Goal: Information Seeking & Learning: Learn about a topic

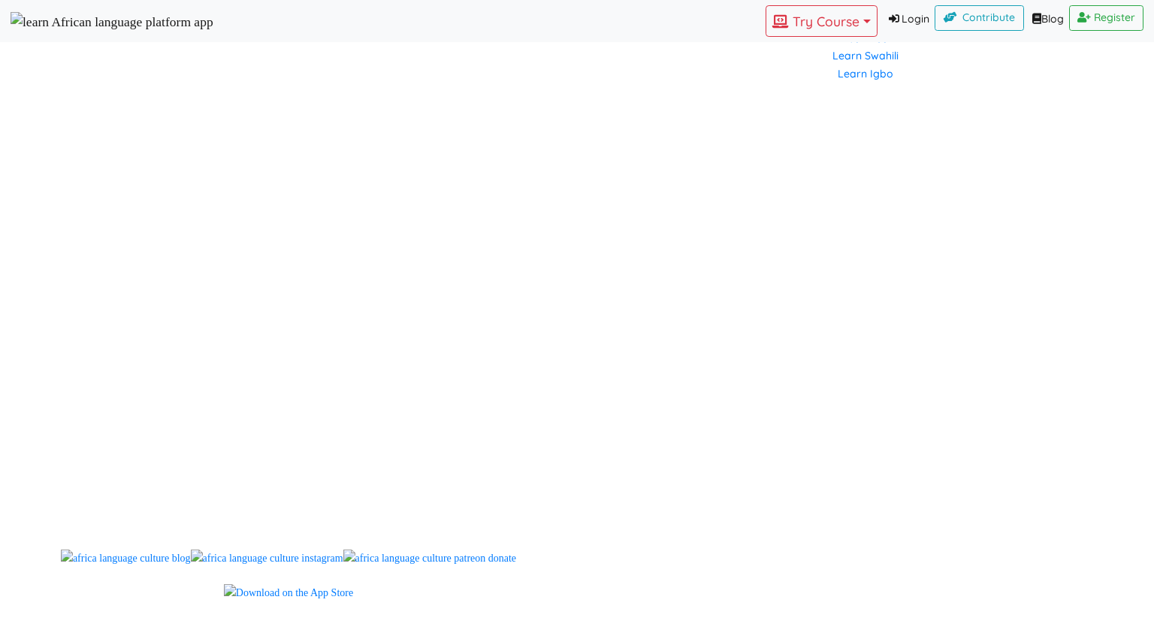
scroll to position [1202, 0]
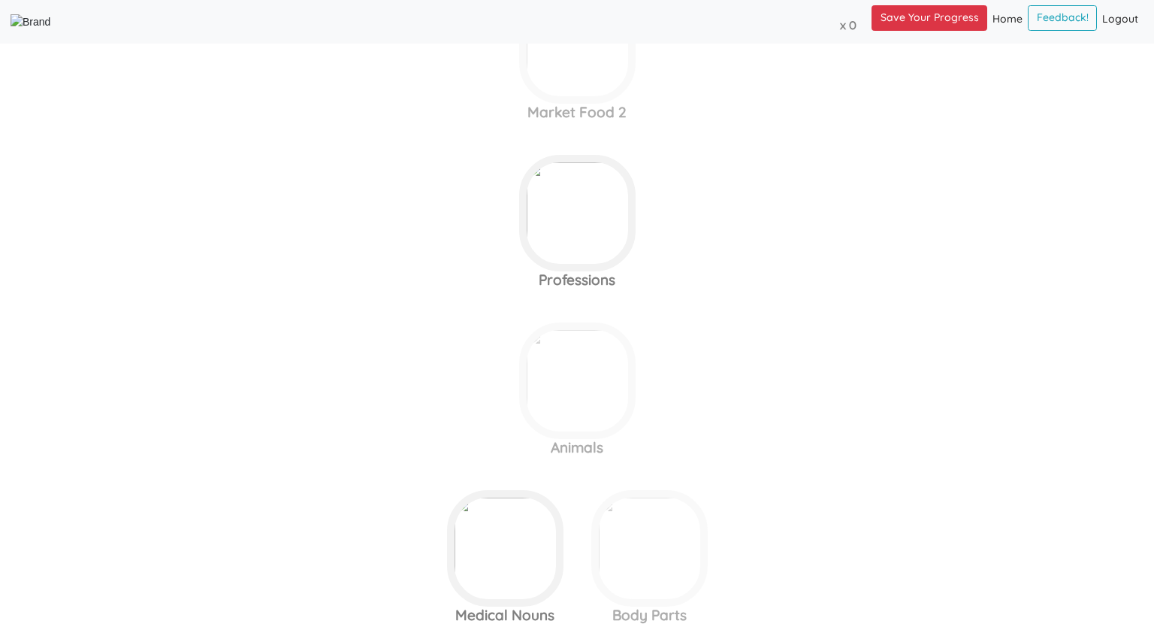
scroll to position [774, 0]
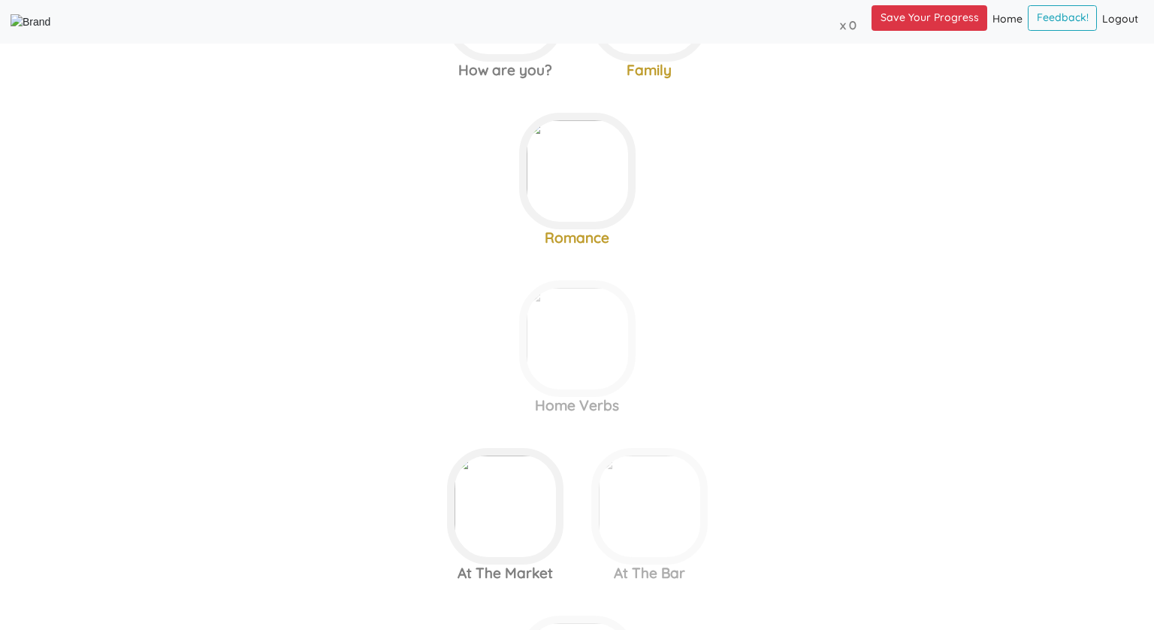
scroll to position [116, 0]
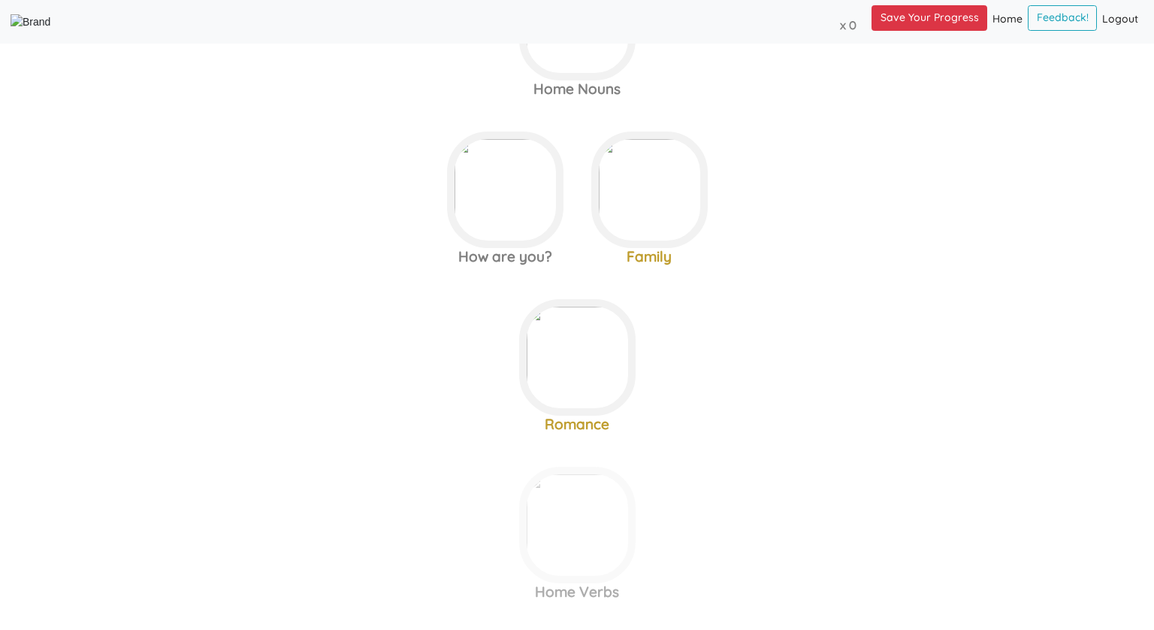
click at [1122, 20] on link "Logout (current)" at bounding box center [1120, 19] width 47 height 29
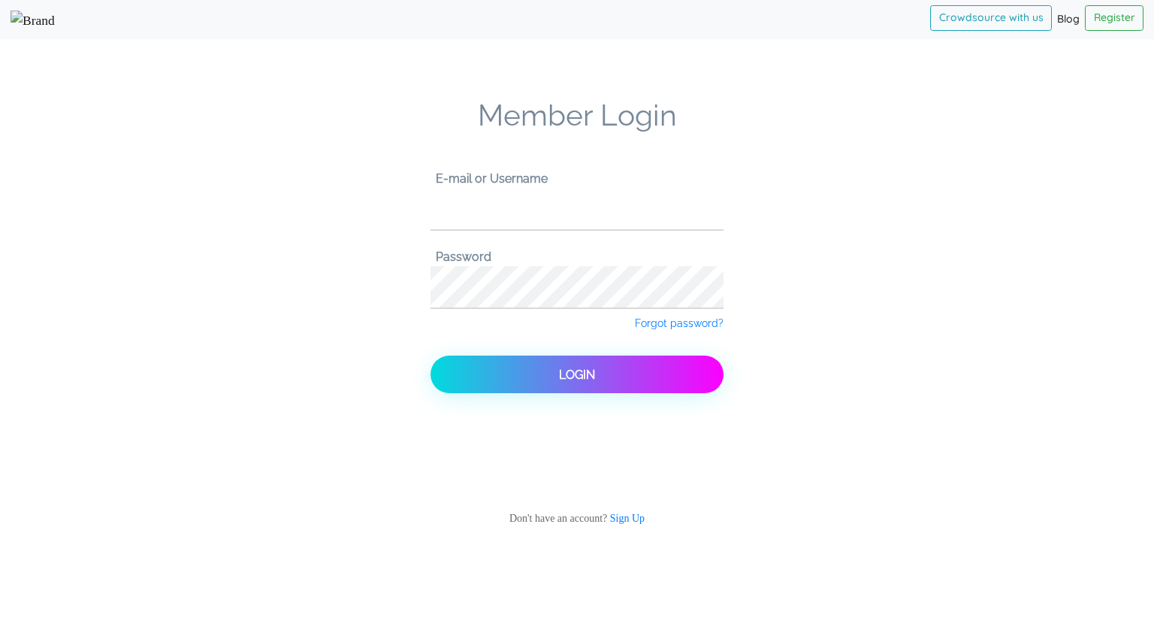
click at [536, 228] on input "text" at bounding box center [577, 208] width 293 height 41
type input "check11"
click at [431, 355] on button "Login" at bounding box center [577, 374] width 293 height 38
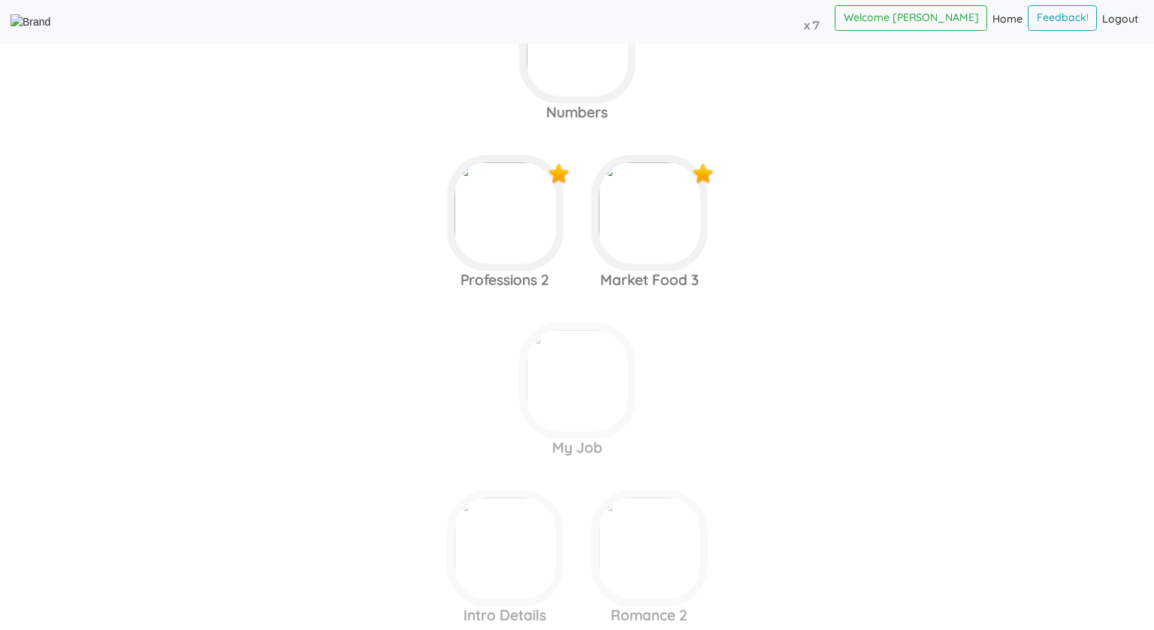
scroll to position [1970, 0]
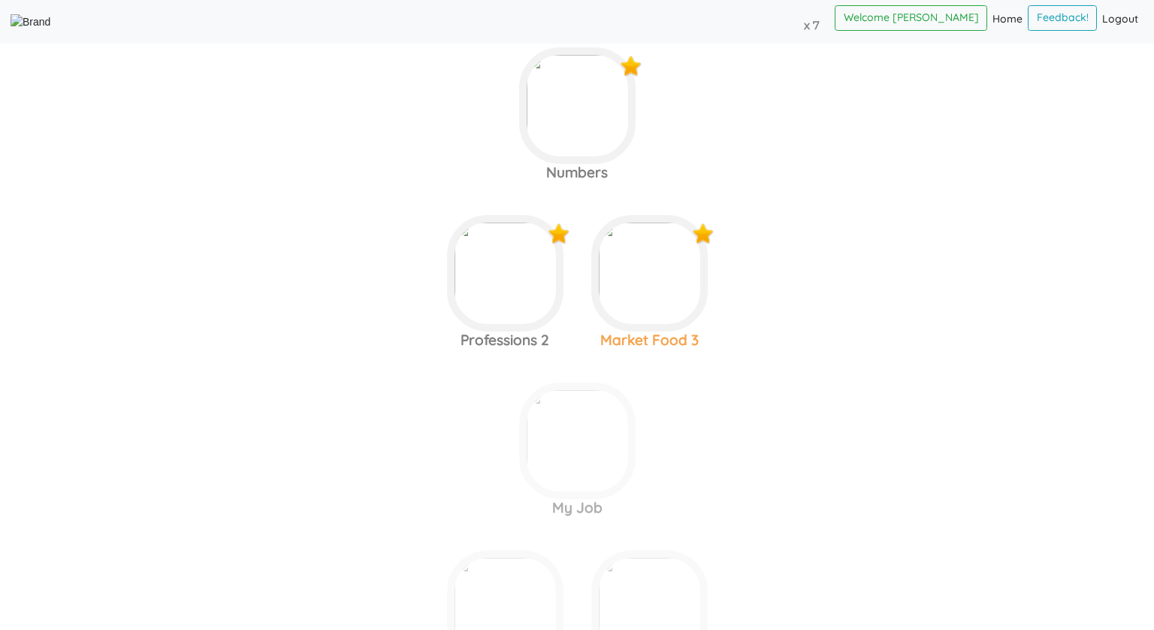
scroll to position [1858, 0]
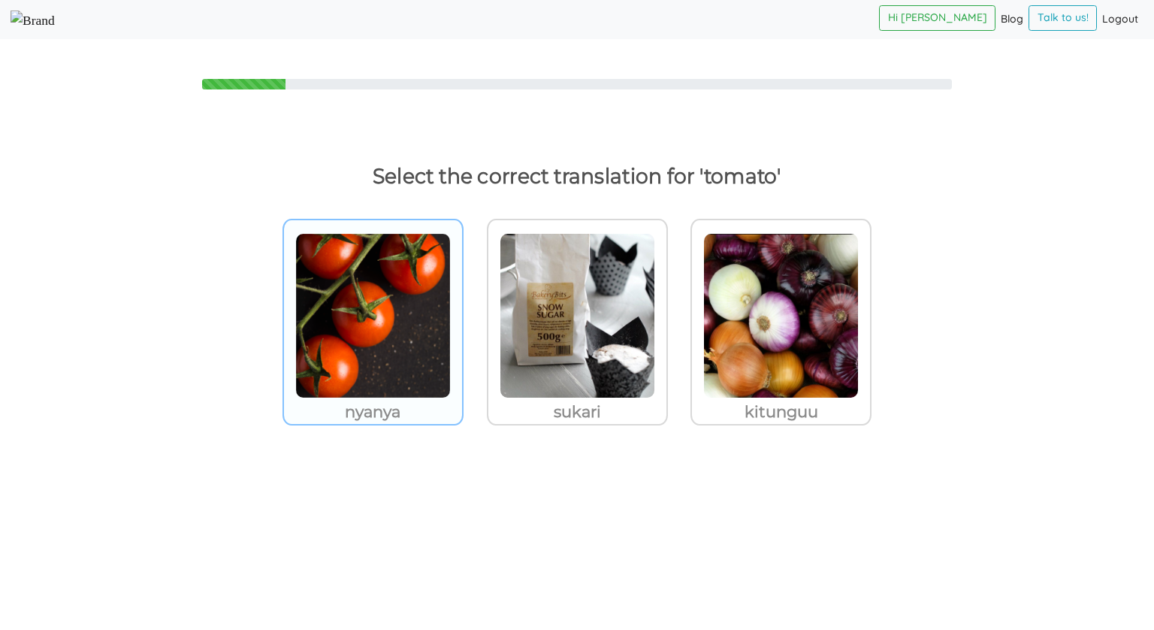
click at [369, 325] on img at bounding box center [373, 315] width 156 height 165
click at [462, 312] on input "nyanya" at bounding box center [467, 306] width 11 height 11
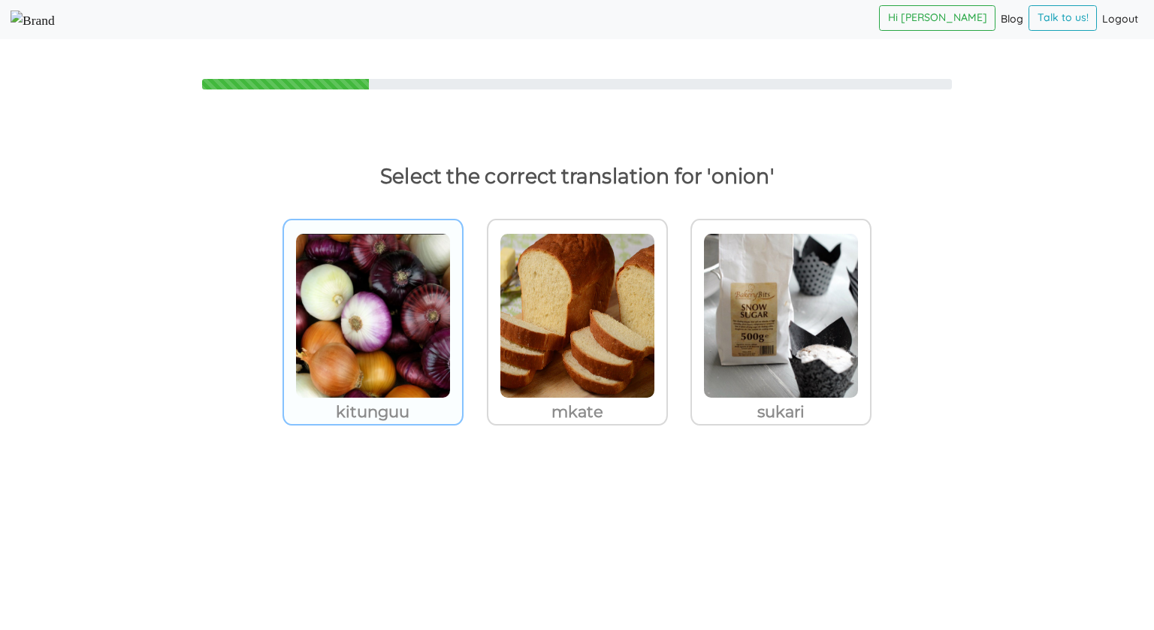
click at [334, 331] on img at bounding box center [373, 315] width 156 height 165
click at [462, 312] on input "kitunguu" at bounding box center [467, 306] width 11 height 11
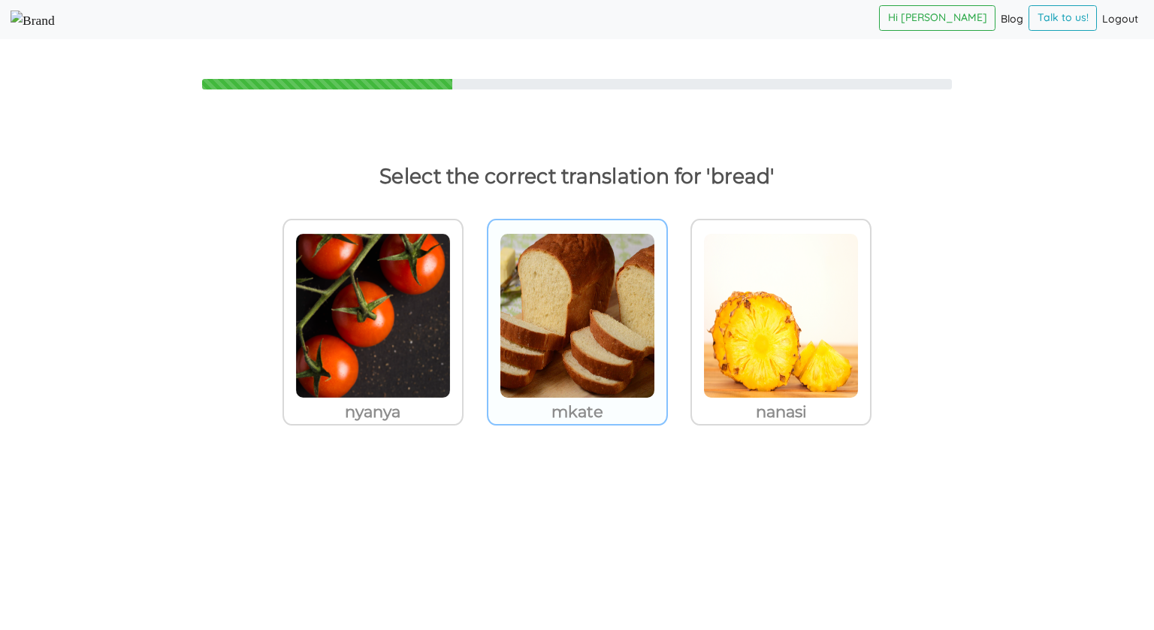
click at [451, 334] on img at bounding box center [373, 315] width 156 height 165
click at [473, 312] on input "mkate" at bounding box center [467, 306] width 11 height 11
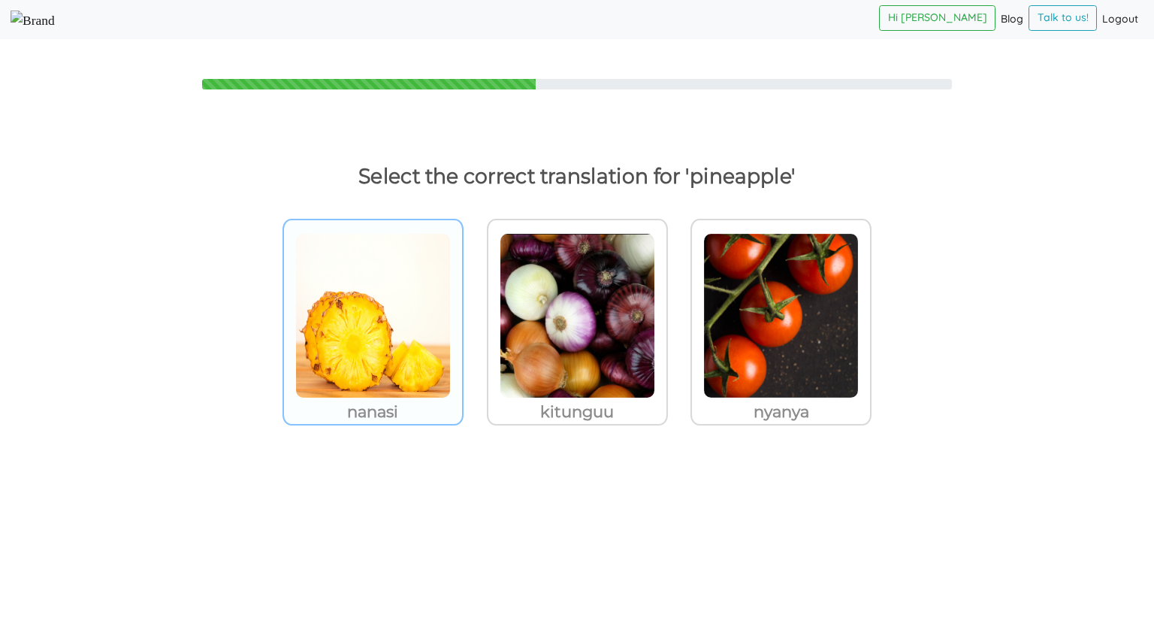
click at [442, 301] on img at bounding box center [373, 315] width 156 height 165
click at [462, 301] on input "nanasi" at bounding box center [467, 306] width 11 height 11
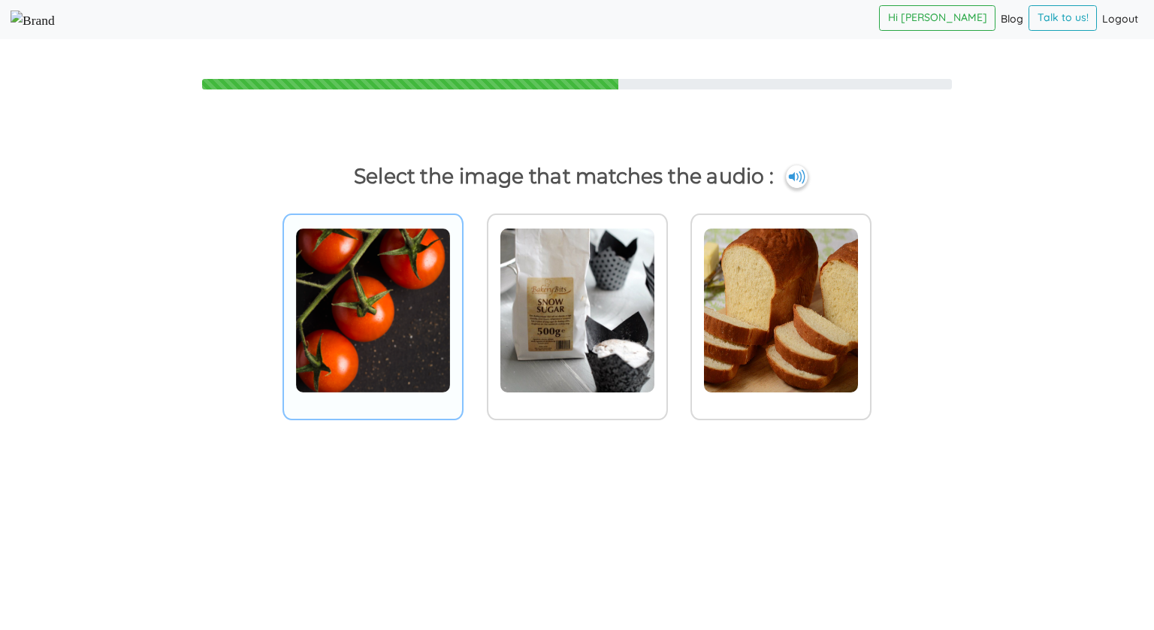
click at [396, 349] on img at bounding box center [373, 310] width 156 height 165
click at [462, 307] on input "radio" at bounding box center [467, 300] width 11 height 11
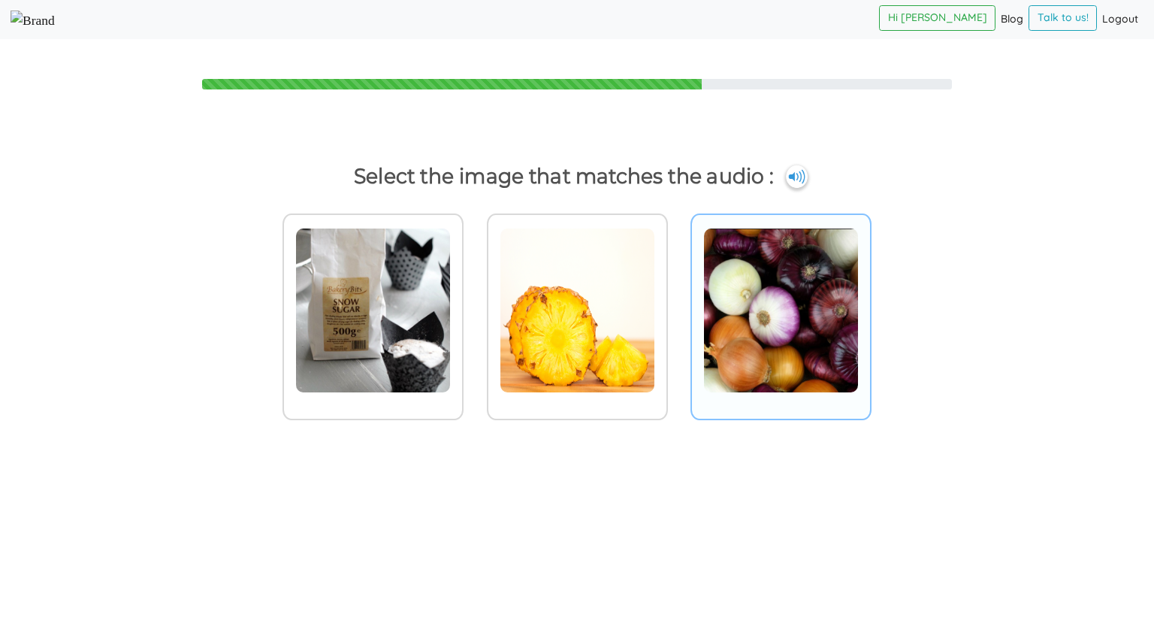
click at [451, 292] on img at bounding box center [373, 310] width 156 height 165
click at [473, 295] on input "radio" at bounding box center [467, 300] width 11 height 11
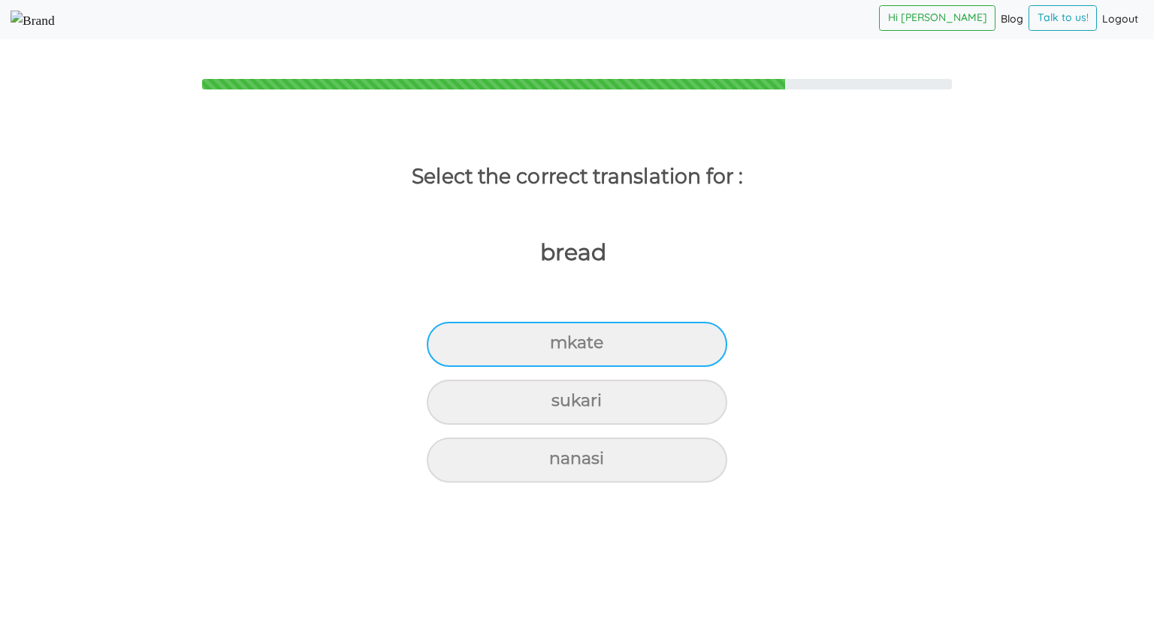
click at [615, 339] on div "mkate" at bounding box center [577, 344] width 301 height 45
click at [561, 339] on input "mkate" at bounding box center [557, 343] width 10 height 10
radio input "true"
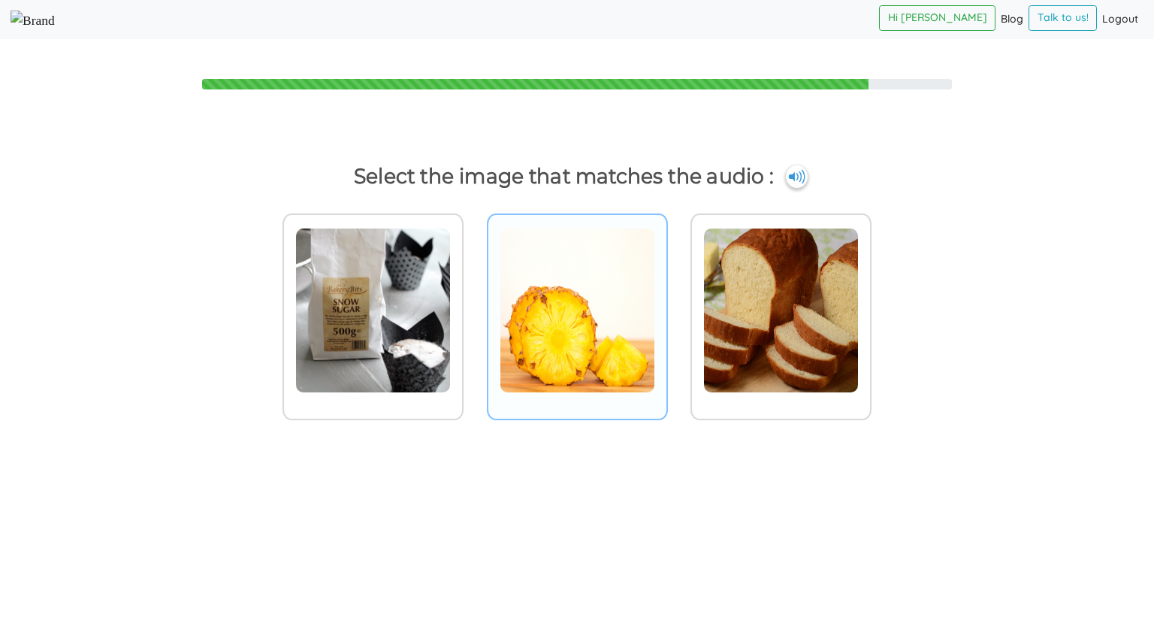
click at [451, 274] on img at bounding box center [373, 310] width 156 height 165
click at [473, 295] on input "radio" at bounding box center [467, 300] width 11 height 11
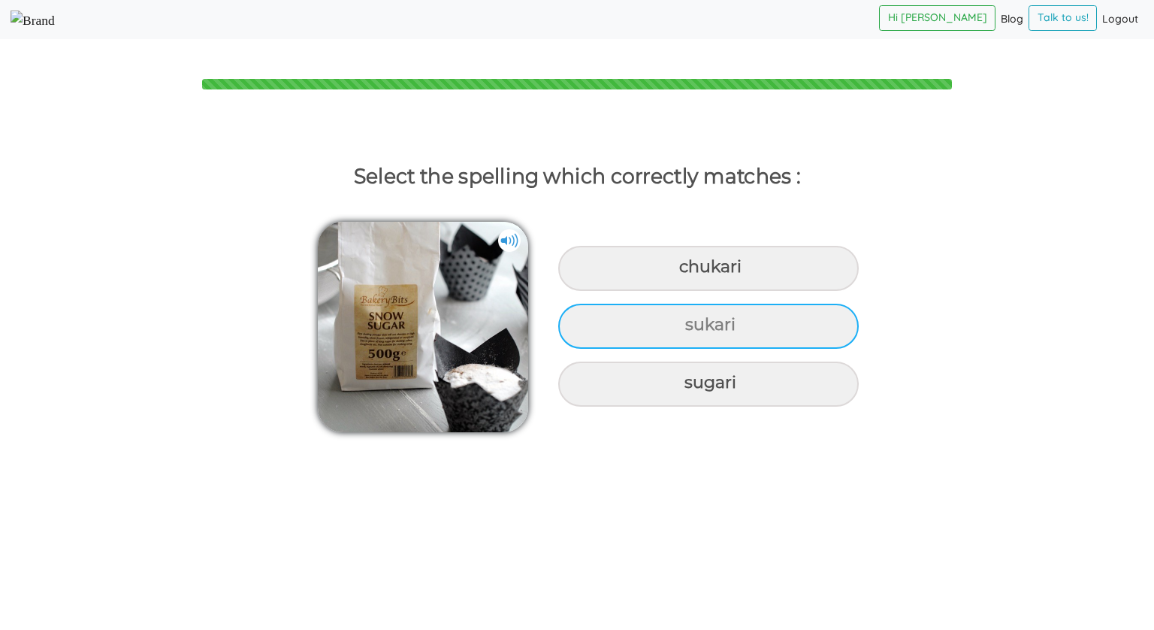
click at [614, 291] on div "sukari" at bounding box center [708, 268] width 301 height 45
click at [676, 272] on input "sukari" at bounding box center [681, 267] width 10 height 10
radio input "true"
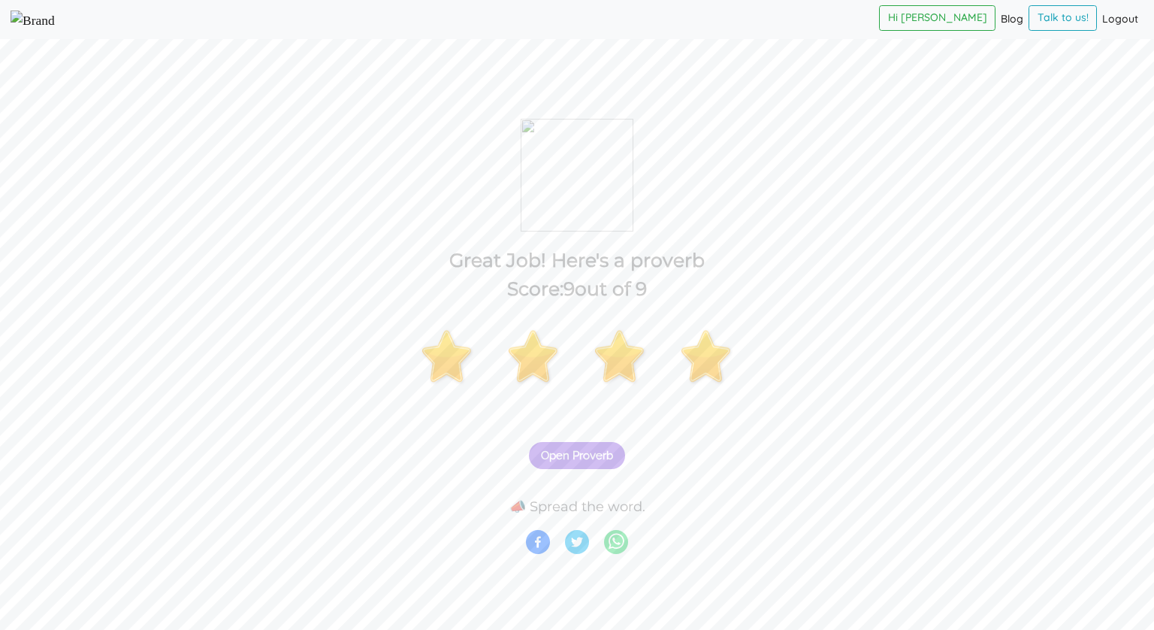
click at [575, 456] on span "Open Proverb" at bounding box center [577, 456] width 72 height 14
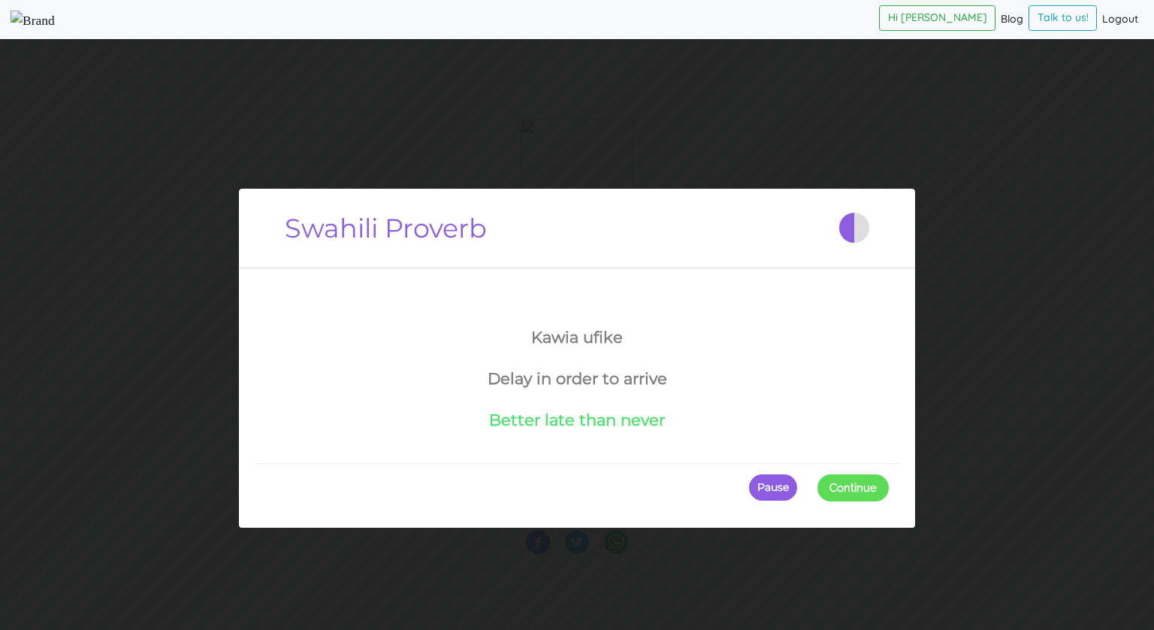
click at [845, 482] on span "Continue" at bounding box center [853, 488] width 47 height 14
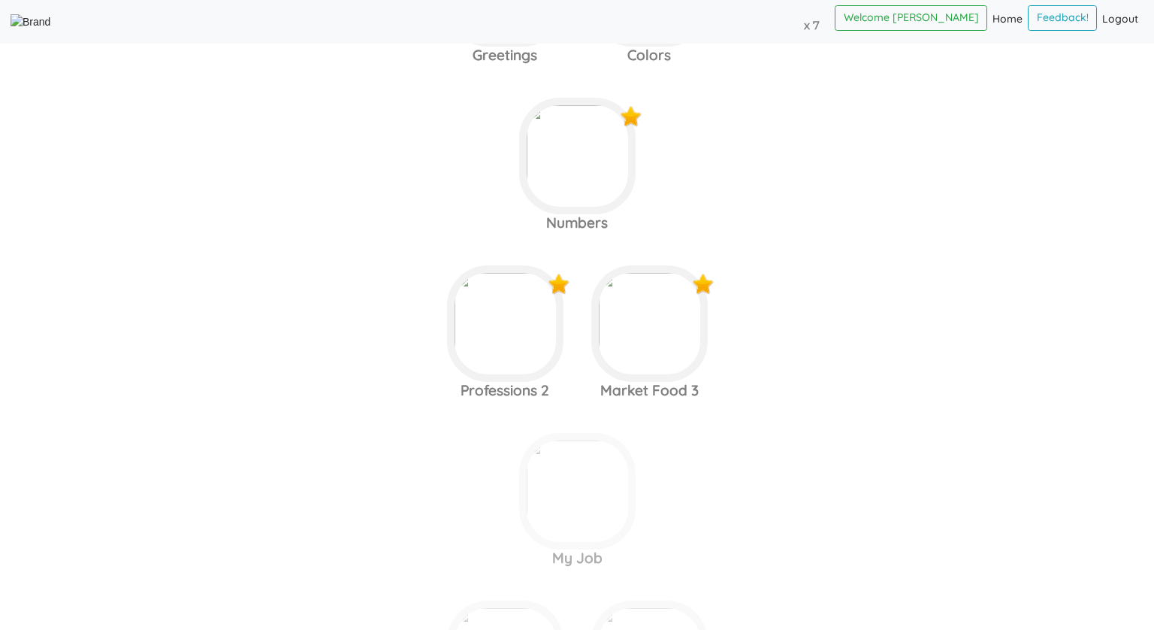
scroll to position [1860, 0]
